Goal: Task Accomplishment & Management: Manage account settings

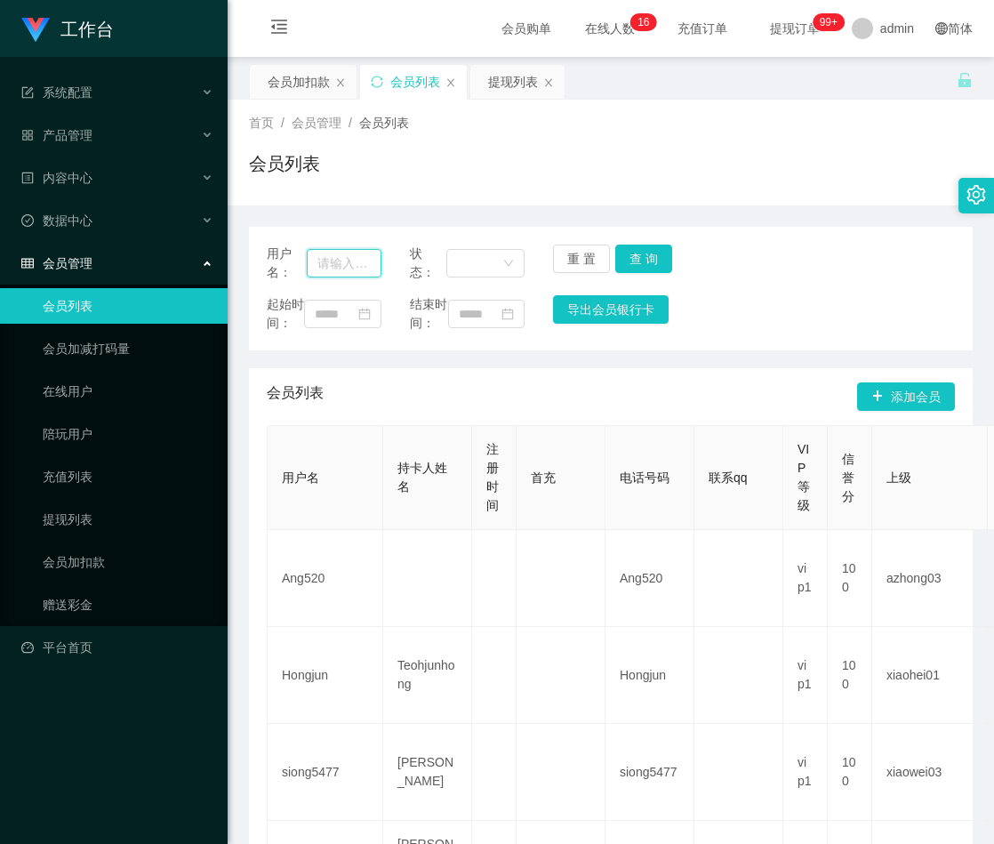
click at [343, 268] on input "text" at bounding box center [344, 263] width 75 height 28
paste input "515559037001"
type input "515559037001"
click at [633, 264] on button "查 询" at bounding box center [643, 259] width 57 height 28
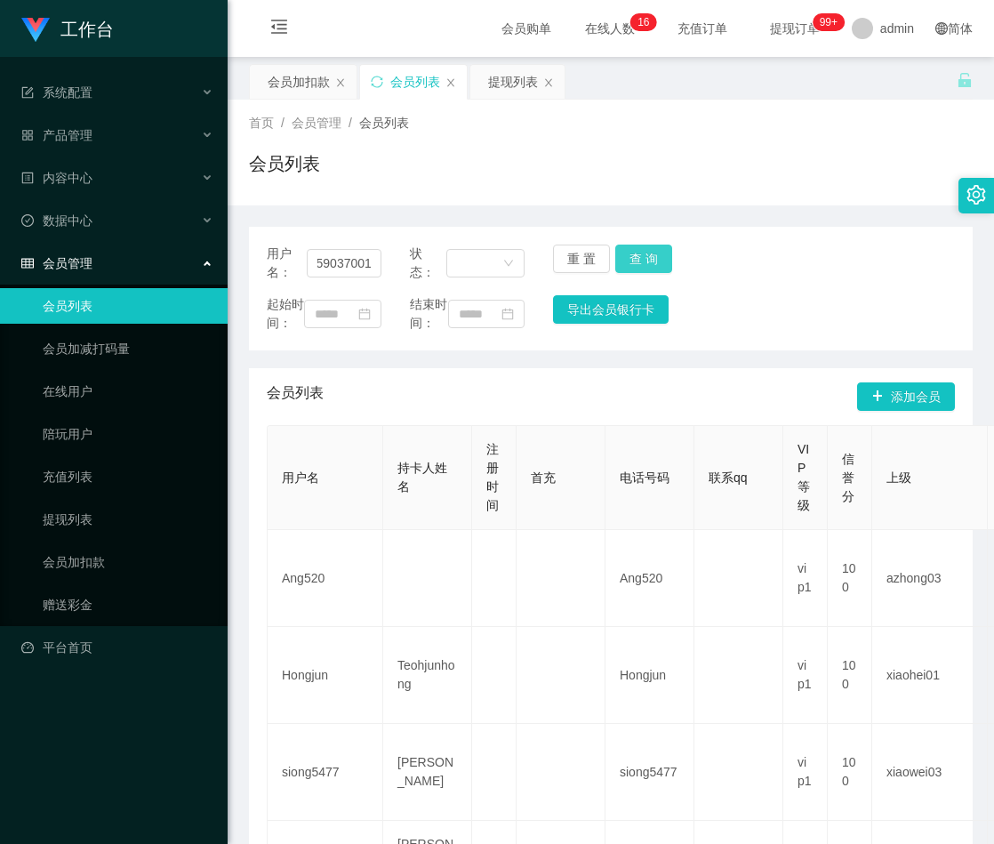
scroll to position [0, 0]
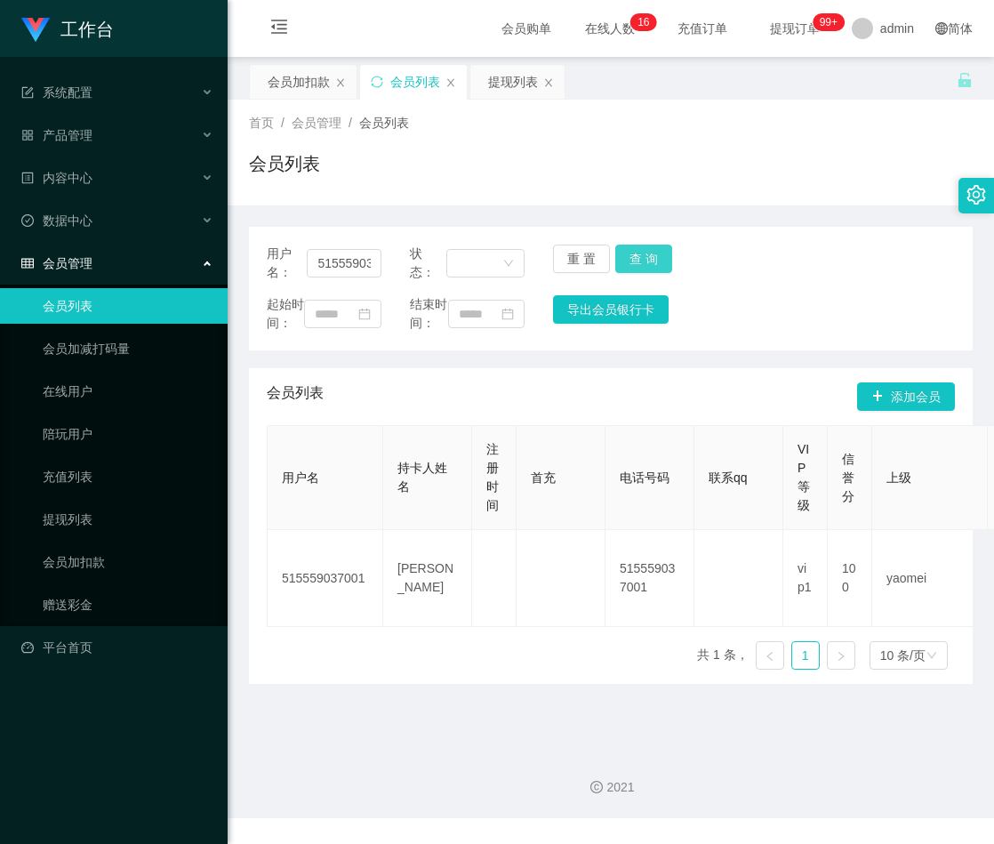
click at [644, 259] on button "查 询" at bounding box center [643, 259] width 57 height 28
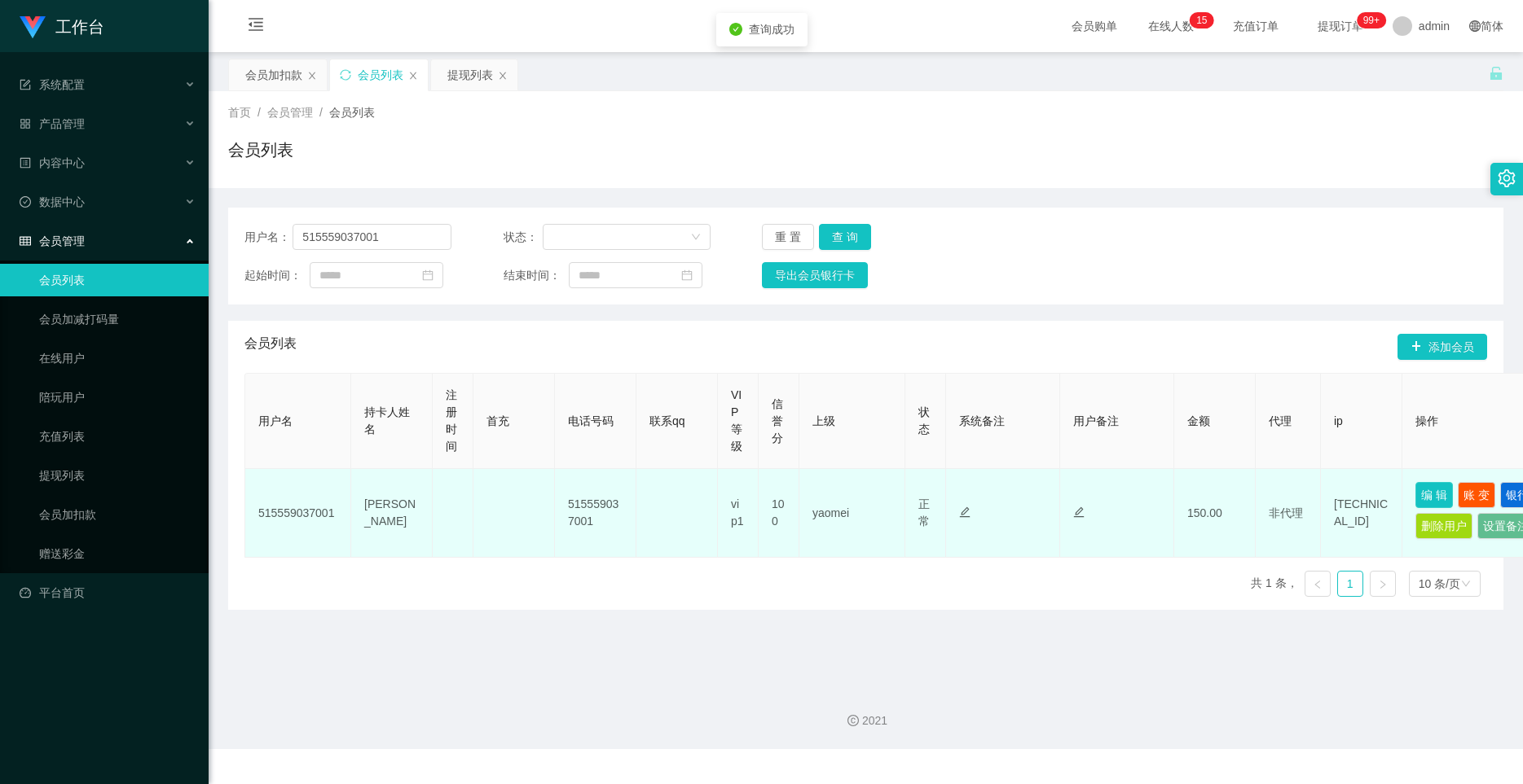
click at [910, 497] on button "编 辑" at bounding box center [1434, 495] width 38 height 26
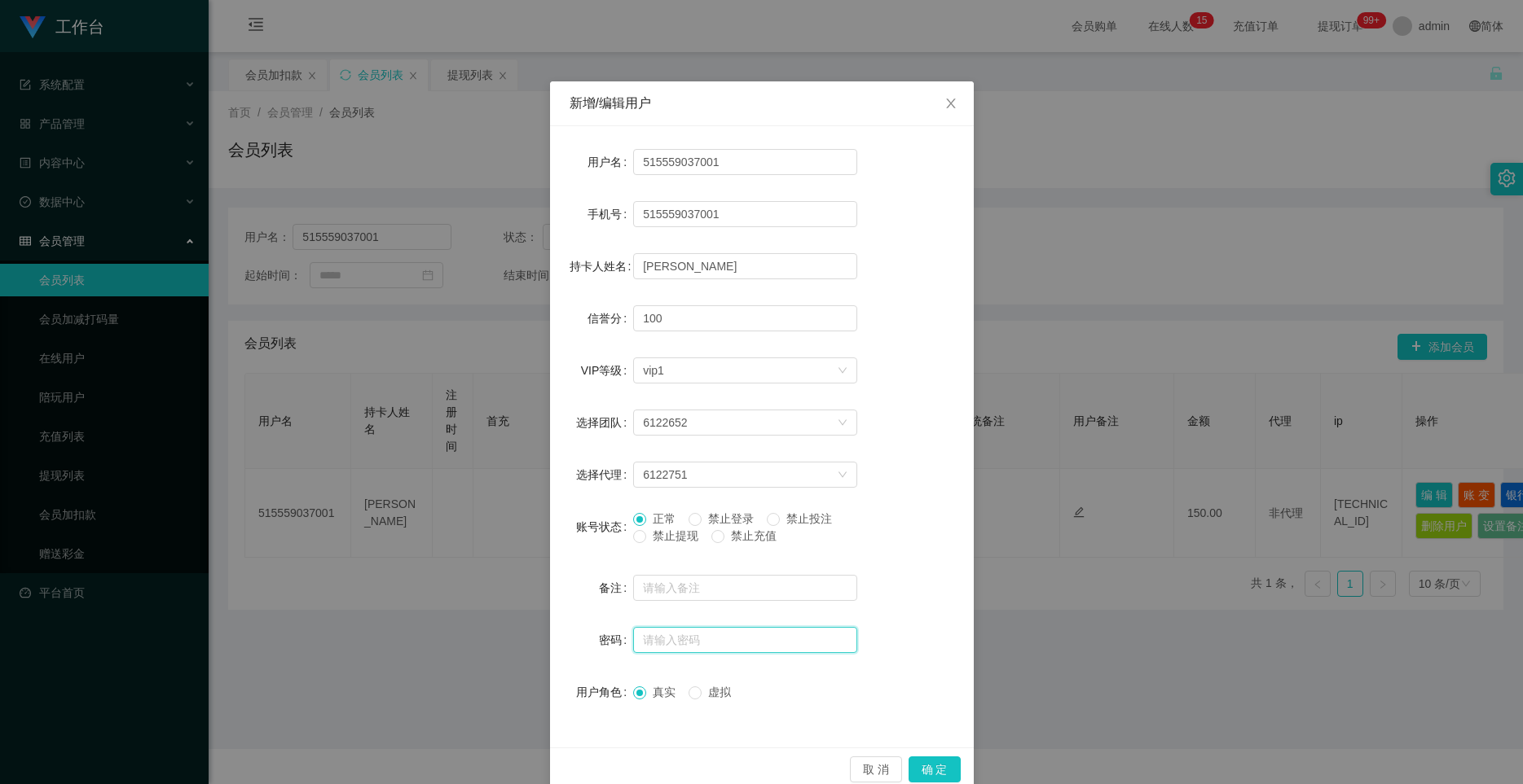
click at [674, 642] on input "text" at bounding box center [745, 640] width 225 height 26
paste input "aaa123"
type input "aaa123"
click at [910, 768] on button "确 定" at bounding box center [935, 769] width 52 height 26
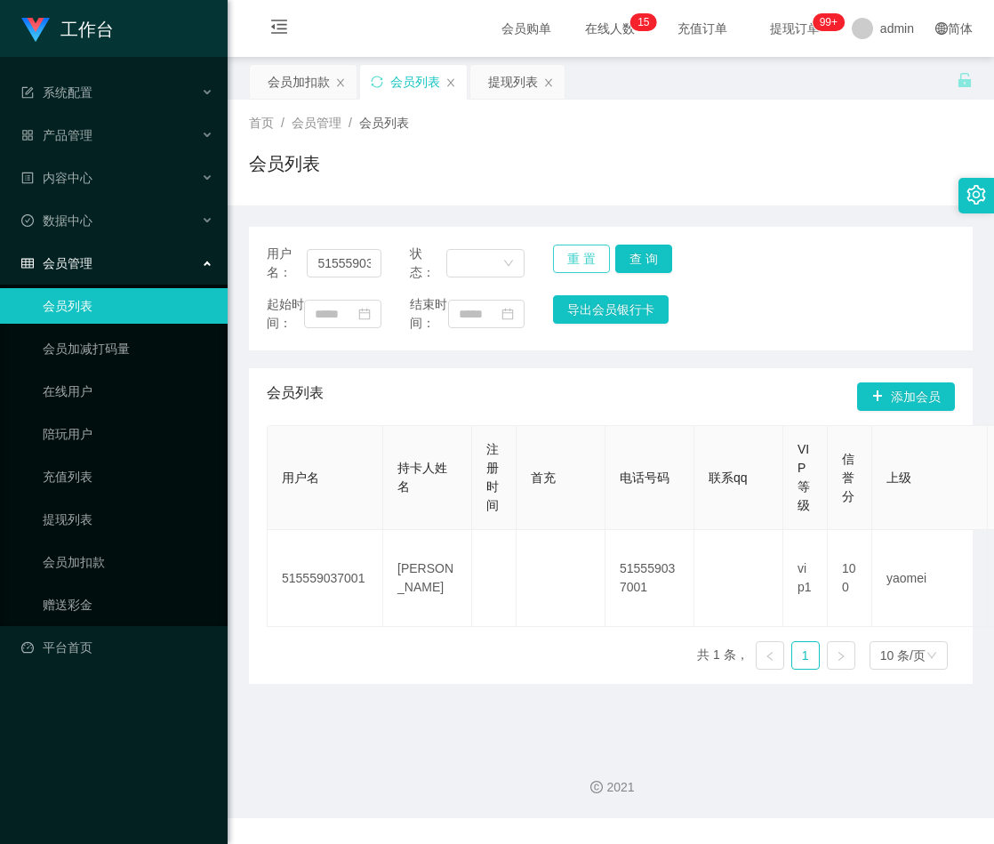
click at [570, 247] on button "重 置" at bounding box center [581, 259] width 57 height 28
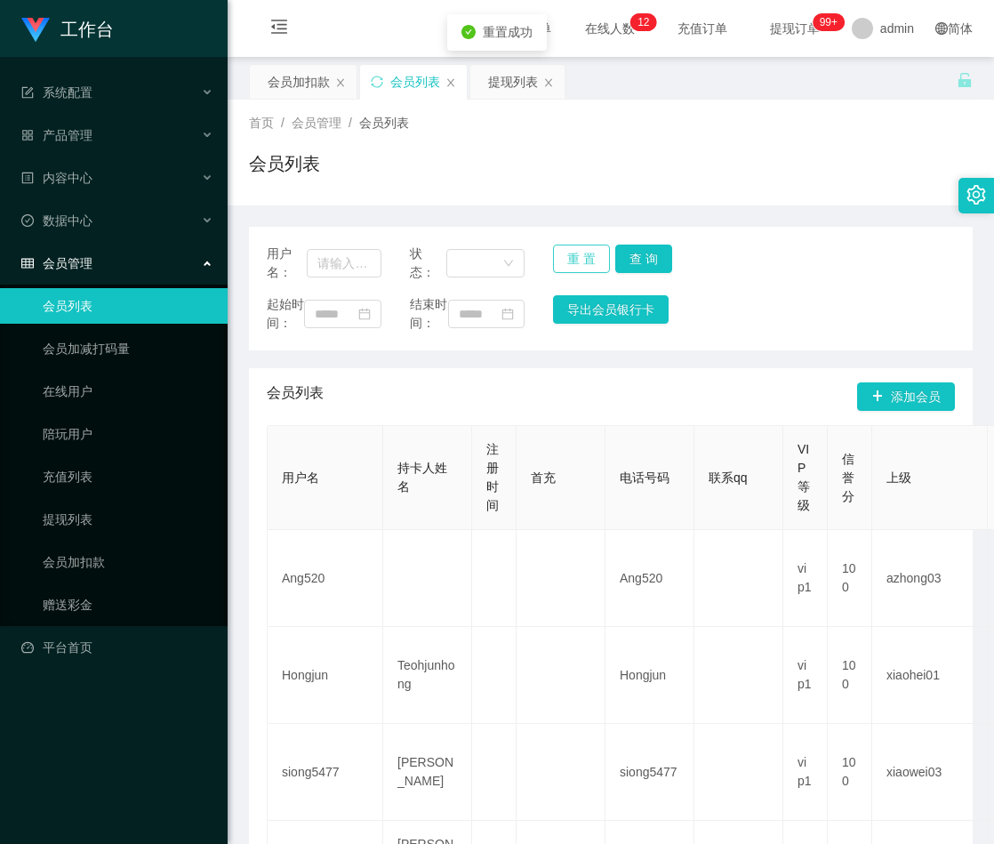
click at [575, 255] on button "重 置" at bounding box center [581, 259] width 57 height 28
click at [296, 79] on div "会员加扣款" at bounding box center [299, 82] width 62 height 34
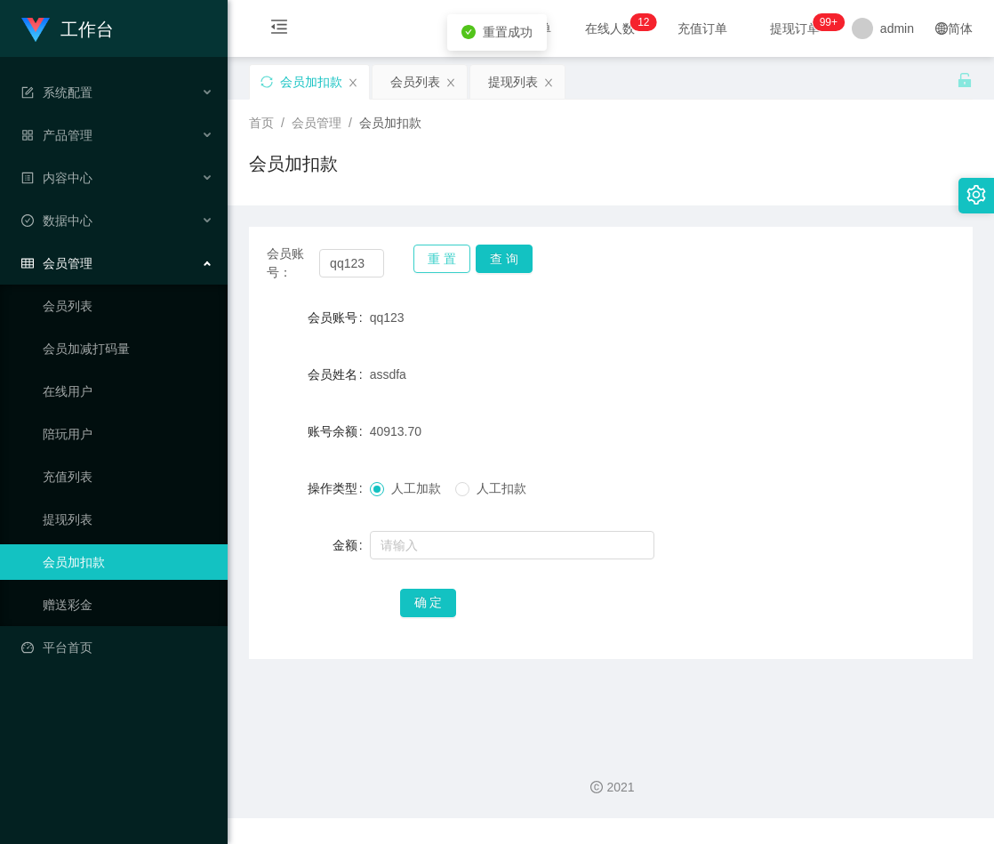
click at [451, 255] on button "重 置" at bounding box center [442, 259] width 57 height 28
